Goal: Navigation & Orientation: Find specific page/section

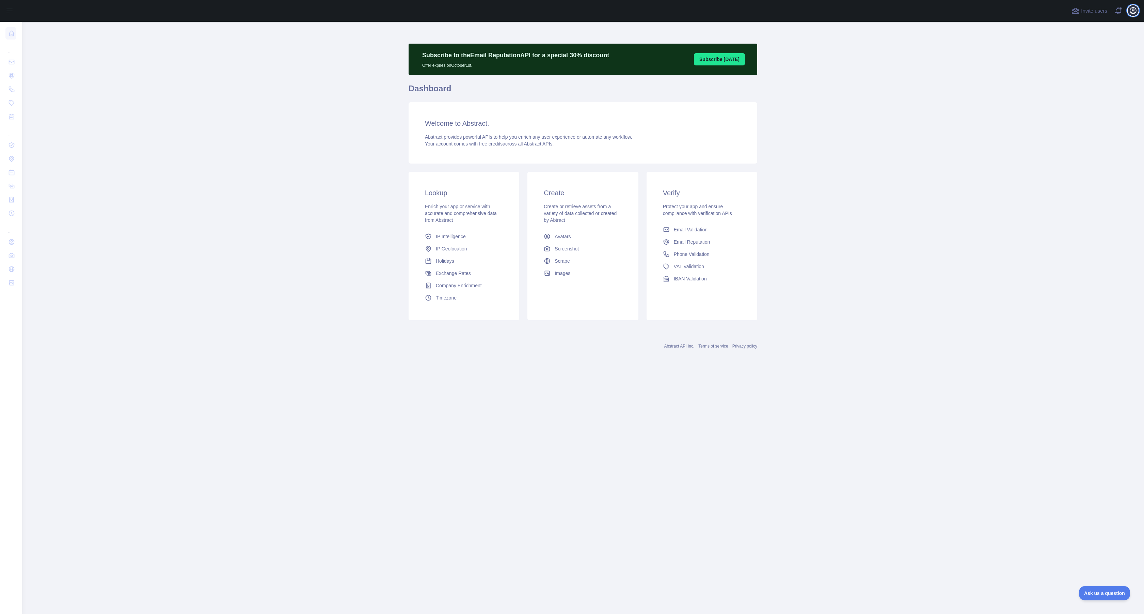
click at [1132, 11] on icon "button" at bounding box center [1133, 10] width 8 height 8
click at [334, 118] on main "Subscribe to the Email Reputation API for a special 30 % discount Offer expires…" at bounding box center [583, 318] width 1123 height 592
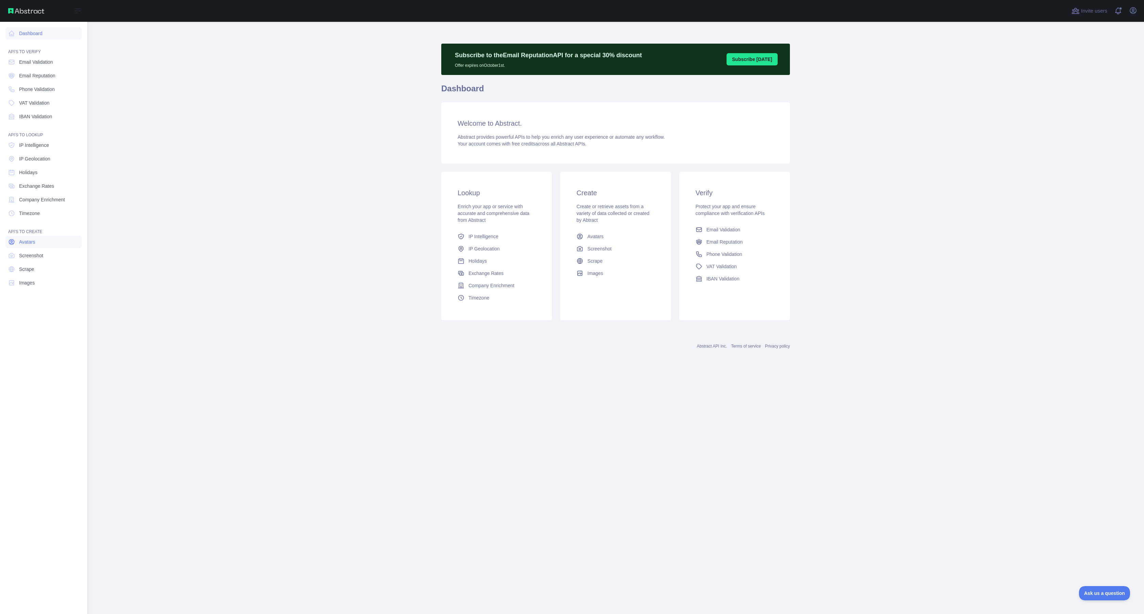
click at [25, 241] on span "Avatars" at bounding box center [27, 241] width 16 height 7
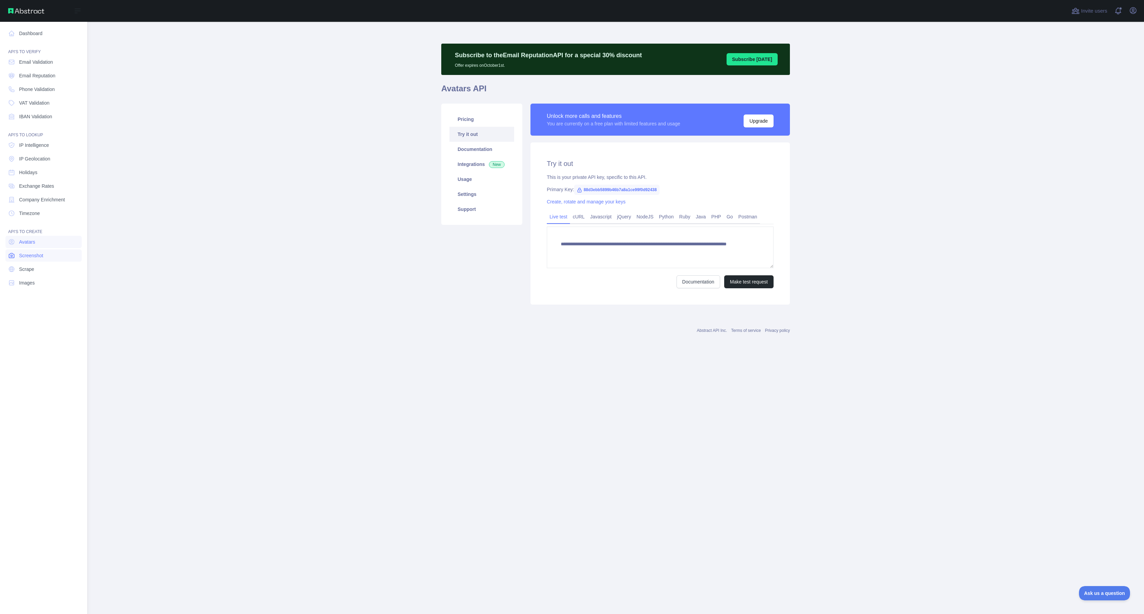
click at [26, 257] on span "Screenshot" at bounding box center [31, 255] width 24 height 7
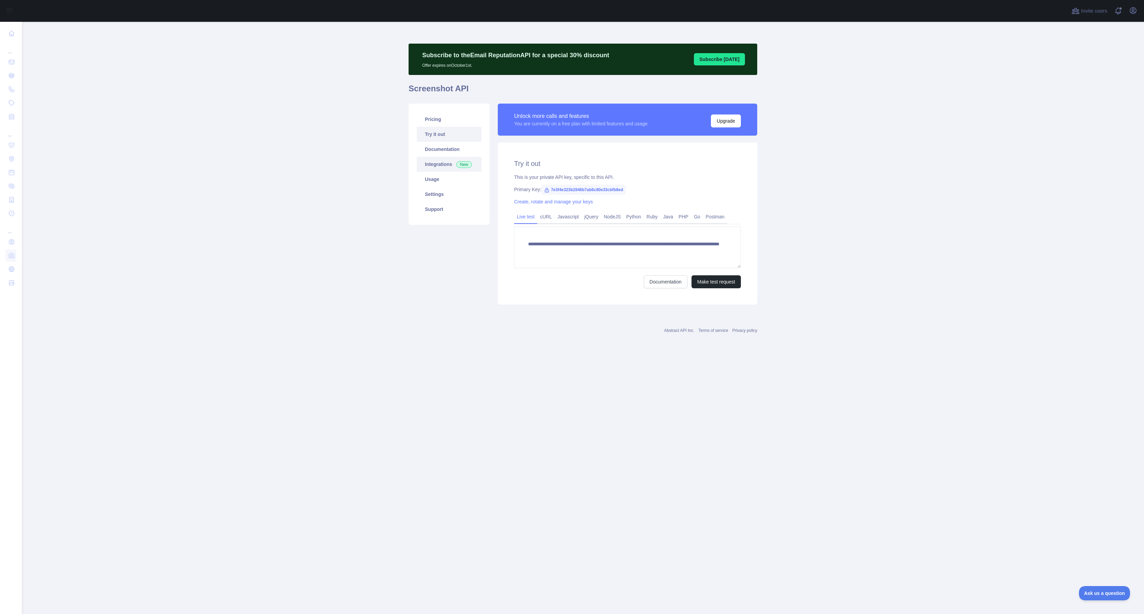
click at [442, 158] on link "Integrations New" at bounding box center [449, 164] width 65 height 15
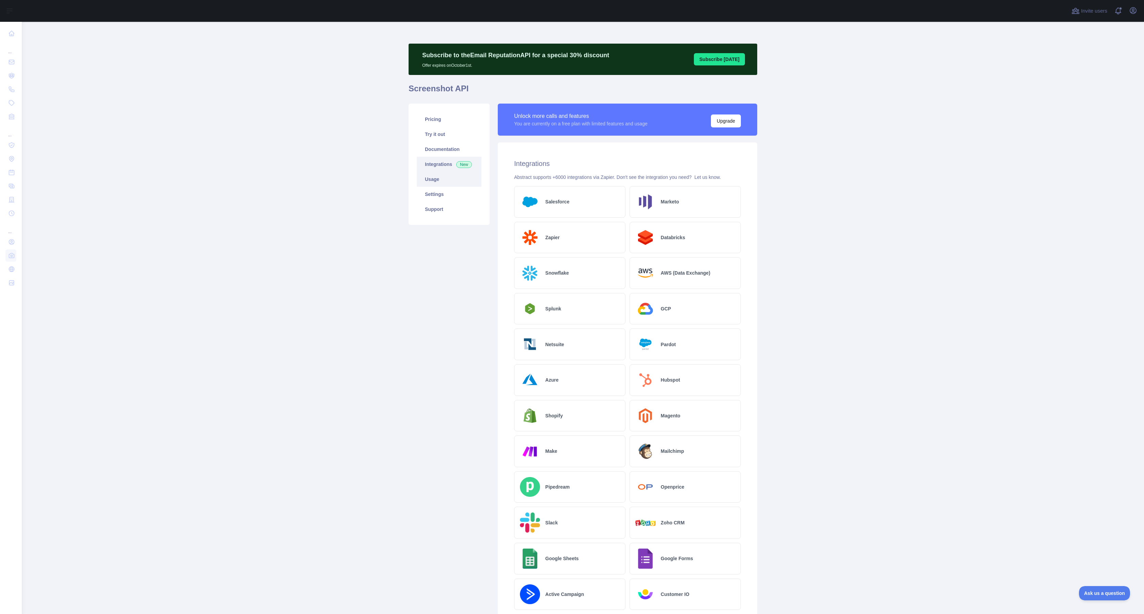
click at [435, 180] on link "Usage" at bounding box center [449, 179] width 65 height 15
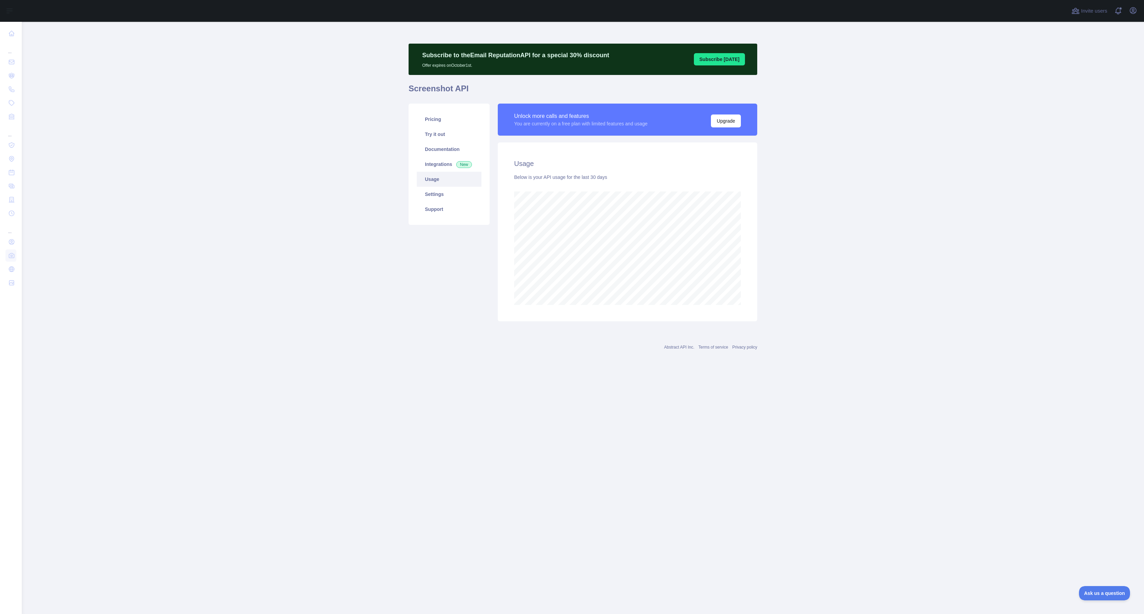
scroll to position [592, 1123]
click at [1135, 6] on icon "button" at bounding box center [1133, 10] width 8 height 8
click at [1077, 86] on button "Sign out" at bounding box center [1101, 89] width 76 height 12
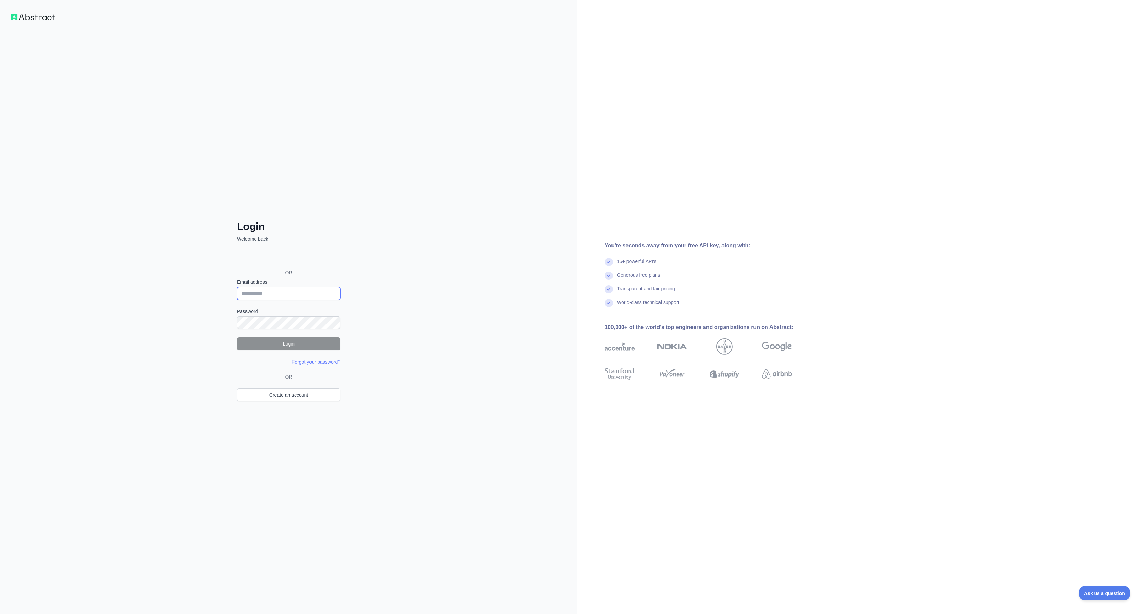
click at [257, 291] on input "Email address" at bounding box center [289, 293] width 104 height 13
click at [0, 613] on com-1password-button at bounding box center [0, 614] width 0 height 0
click at [368, 104] on div "Login Welcome back OR Email address Password Login Forgot your password? Please…" at bounding box center [289, 307] width 578 height 614
